Goal: Transaction & Acquisition: Purchase product/service

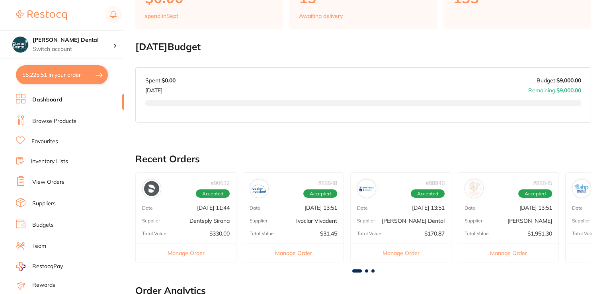
scroll to position [96, 0]
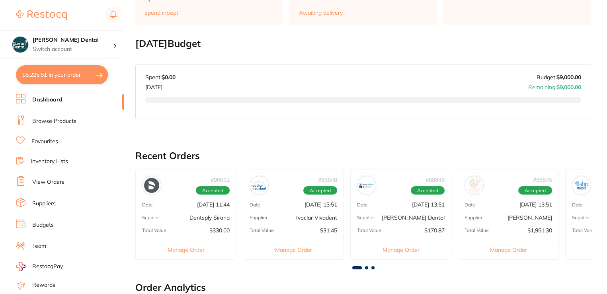
click at [51, 125] on li "Browse Products" at bounding box center [70, 121] width 108 height 12
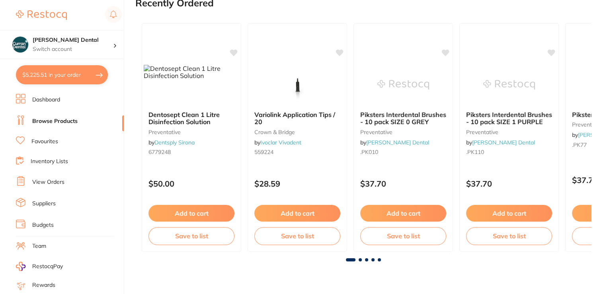
click at [55, 121] on link "Browse Products" at bounding box center [54, 121] width 45 height 8
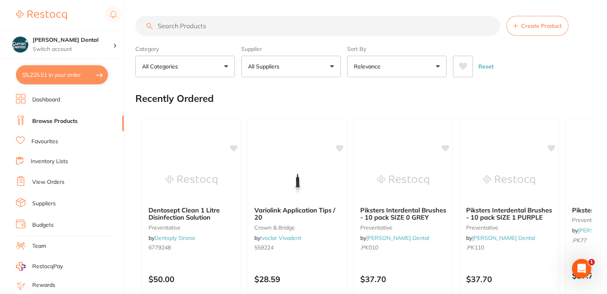
click at [62, 75] on button "$5,225.51 in your order" at bounding box center [62, 74] width 92 height 19
checkbox input "true"
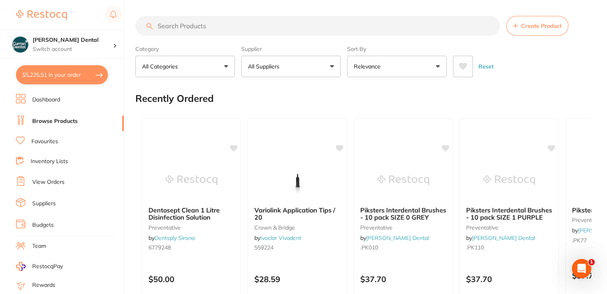
checkbox input "true"
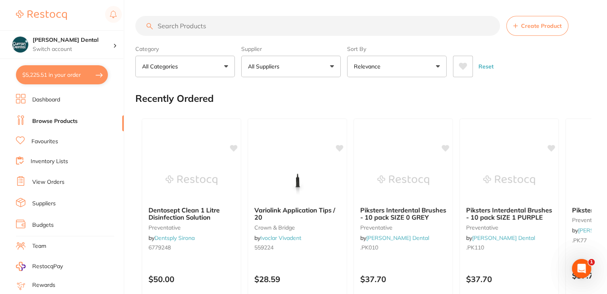
checkbox input "true"
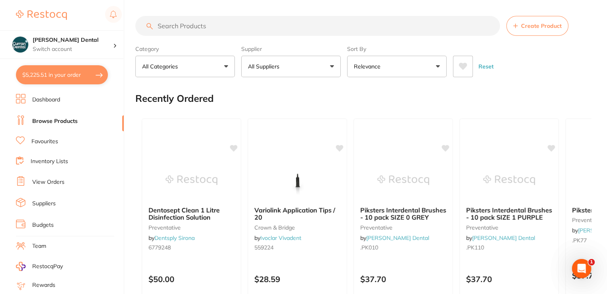
checkbox input "true"
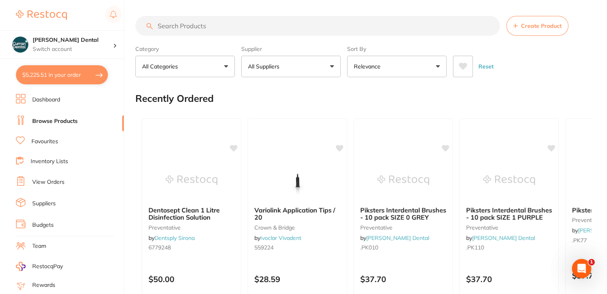
checkbox input "true"
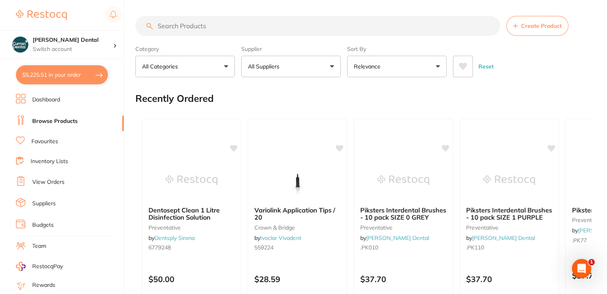
checkbox input "true"
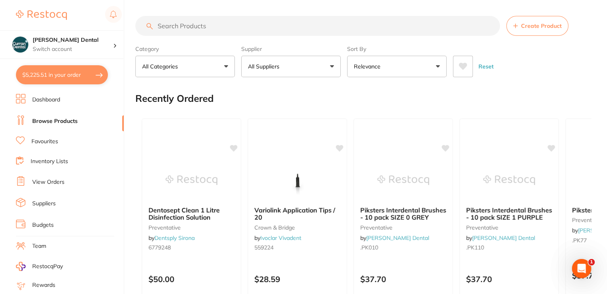
checkbox input "true"
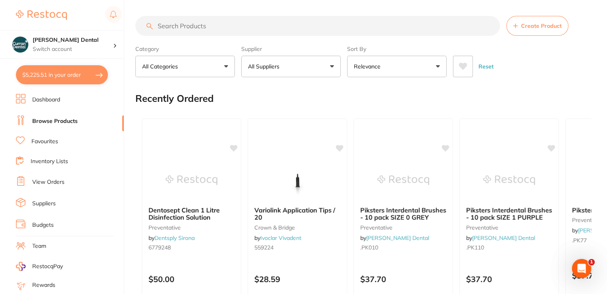
checkbox input "true"
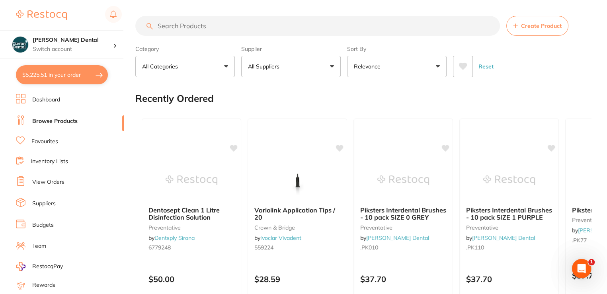
checkbox input "true"
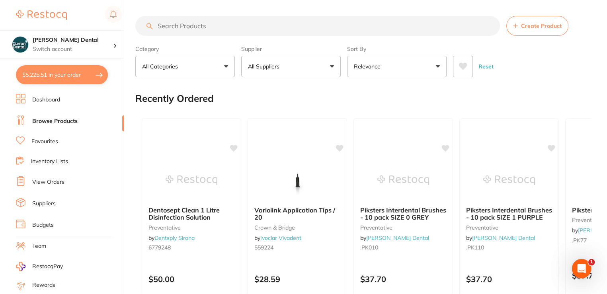
checkbox input "true"
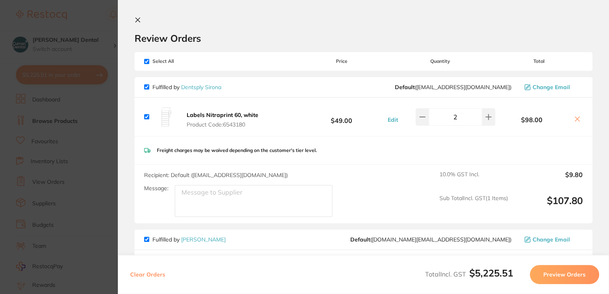
click at [135, 20] on icon at bounding box center [138, 20] width 6 height 6
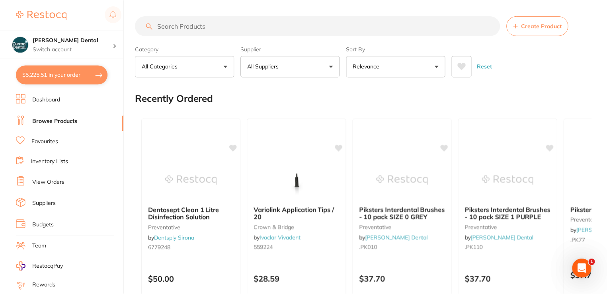
scroll to position [96, 0]
